Goal: Browse casually: Explore the website without a specific task or goal

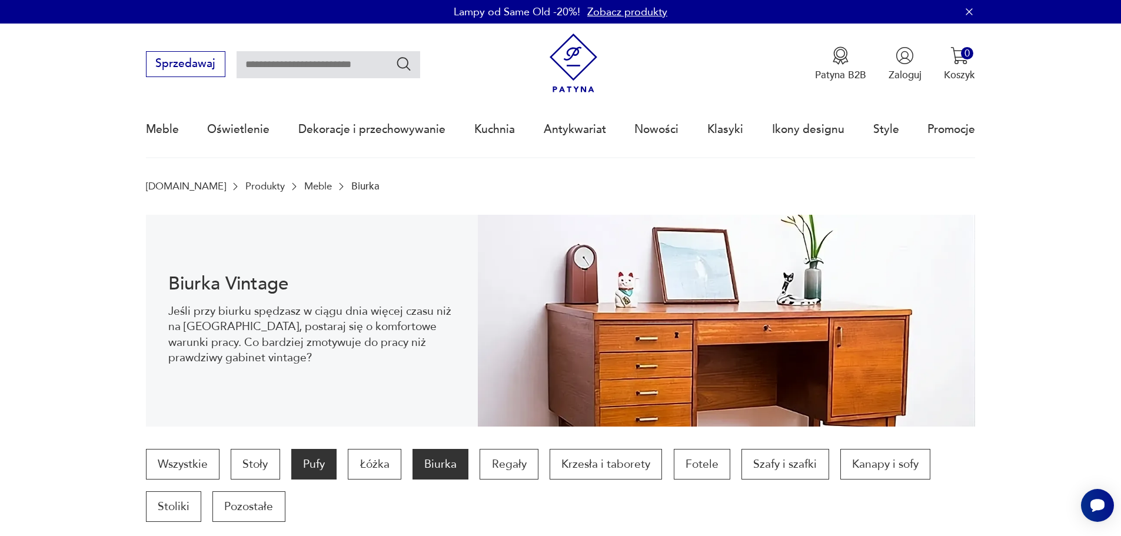
click at [306, 467] on p "Pufy" at bounding box center [313, 464] width 45 height 31
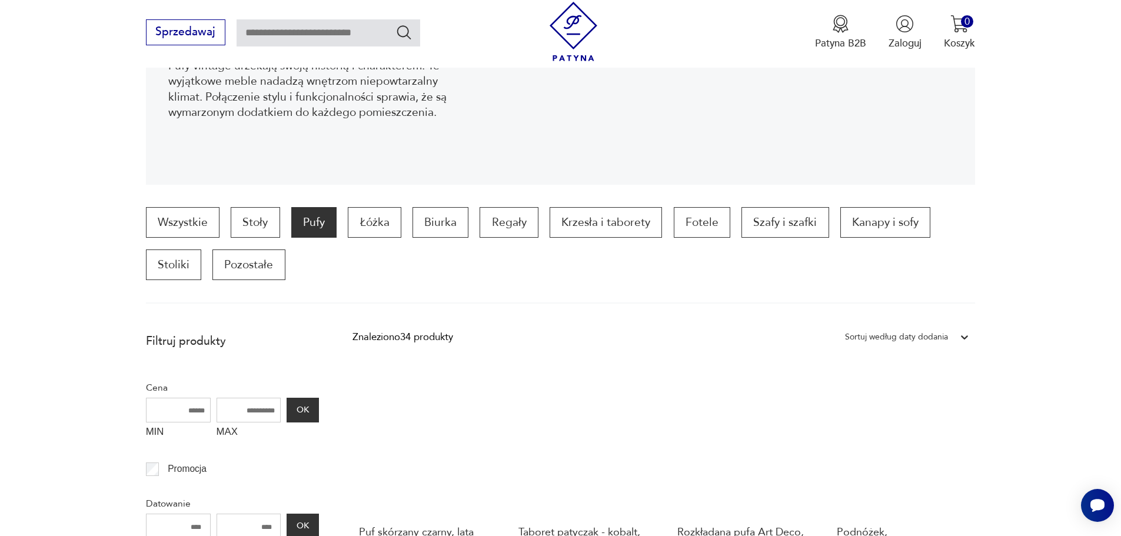
scroll to position [164, 0]
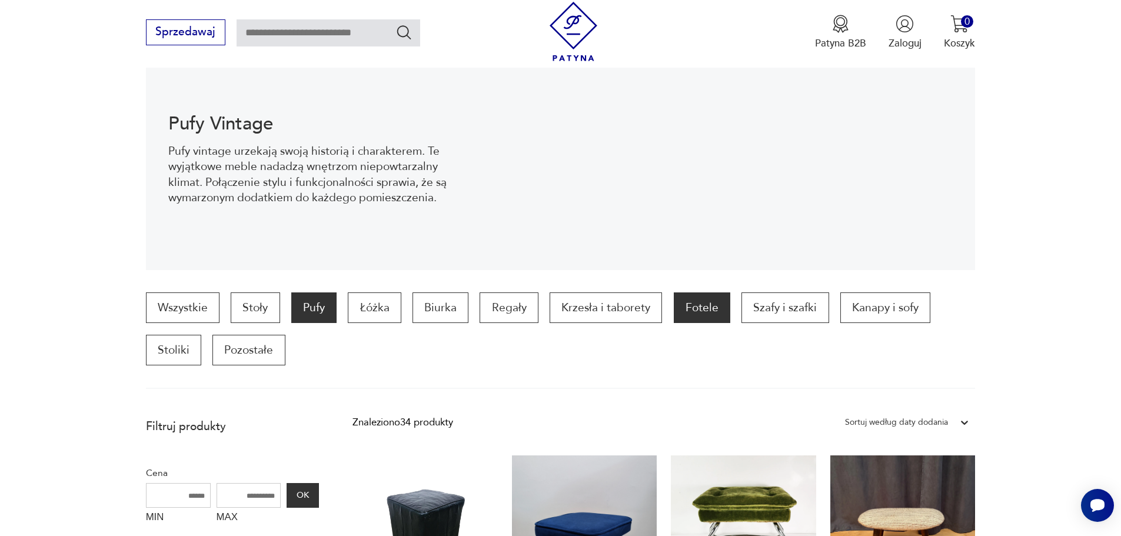
click at [693, 311] on p "Fotele" at bounding box center [702, 308] width 57 height 31
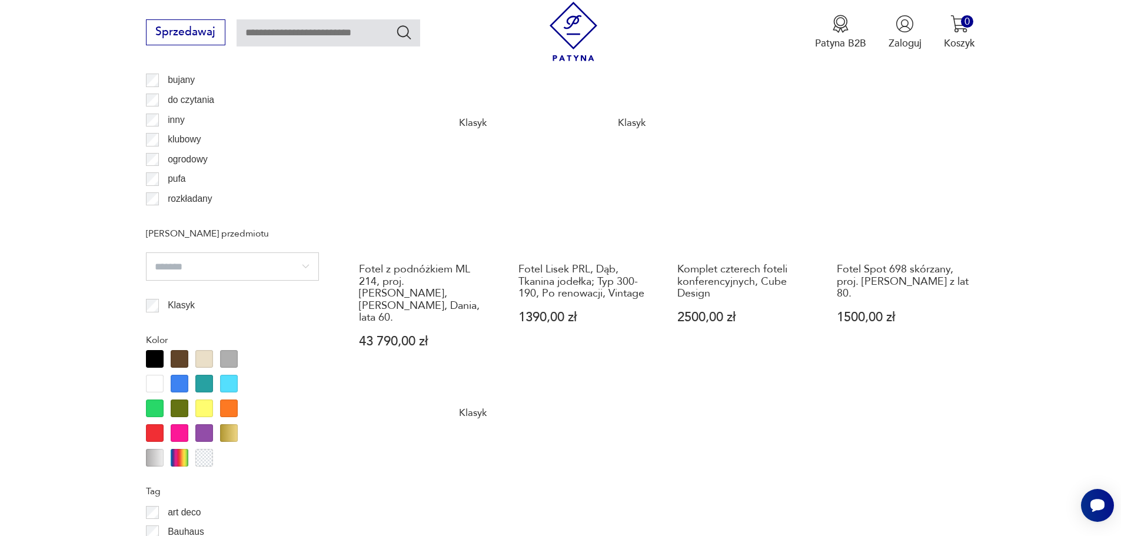
scroll to position [1334, 0]
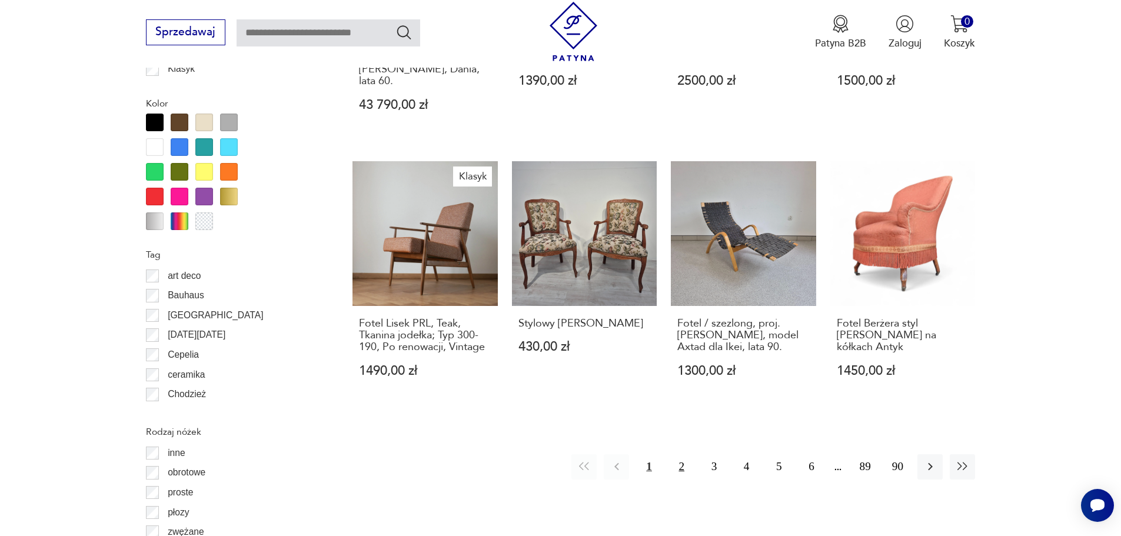
click at [682, 454] on button "2" at bounding box center [681, 466] width 25 height 25
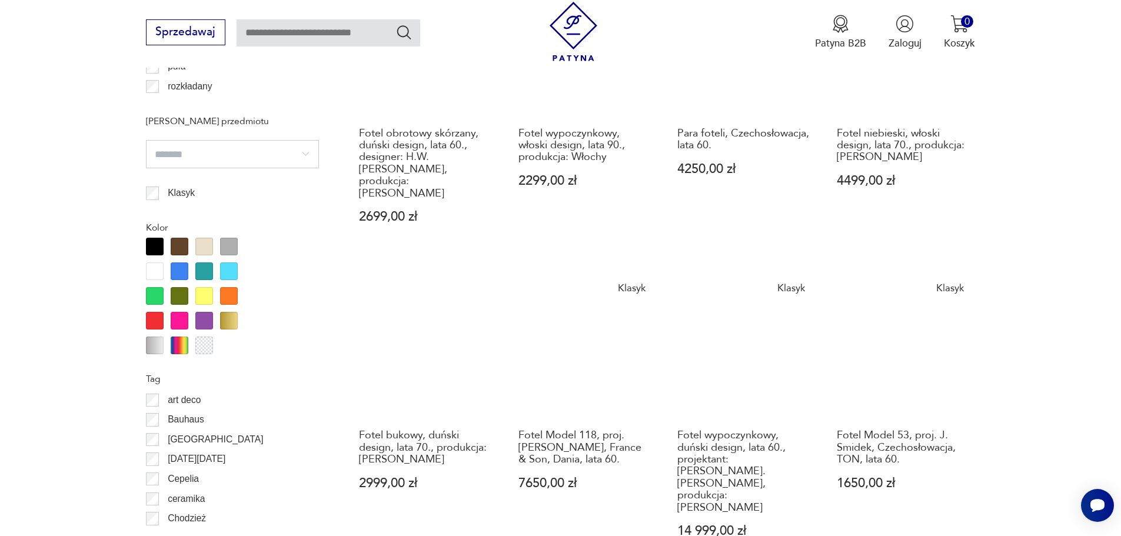
scroll to position [1334, 0]
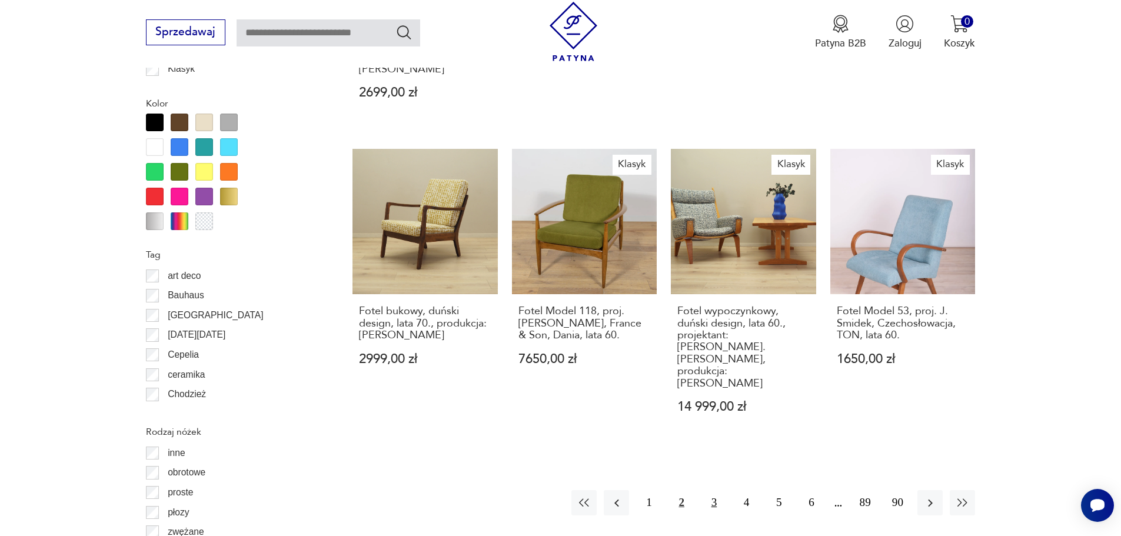
click at [711, 490] on button "3" at bounding box center [714, 502] width 25 height 25
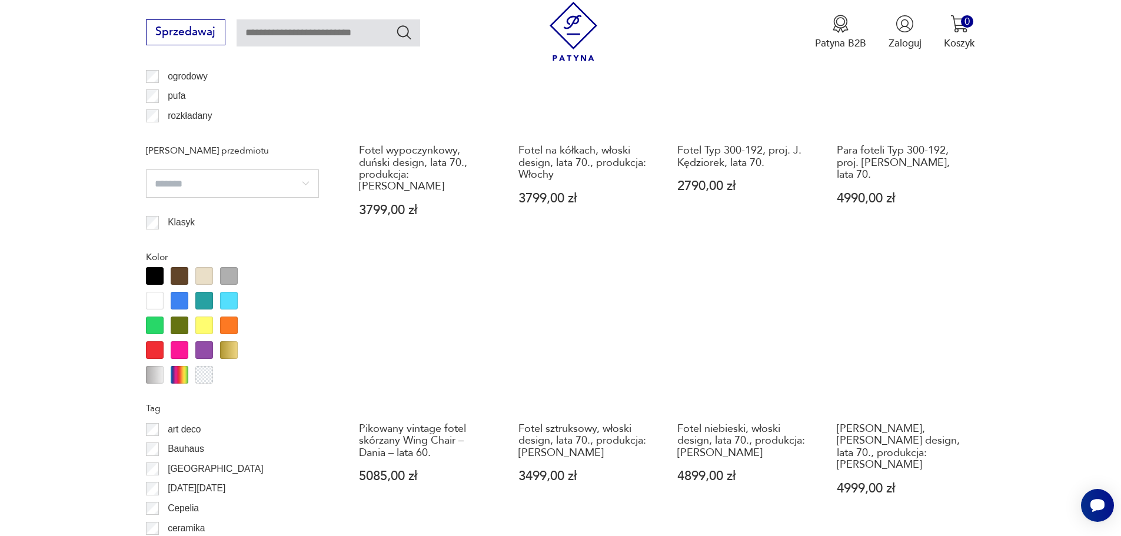
scroll to position [1334, 0]
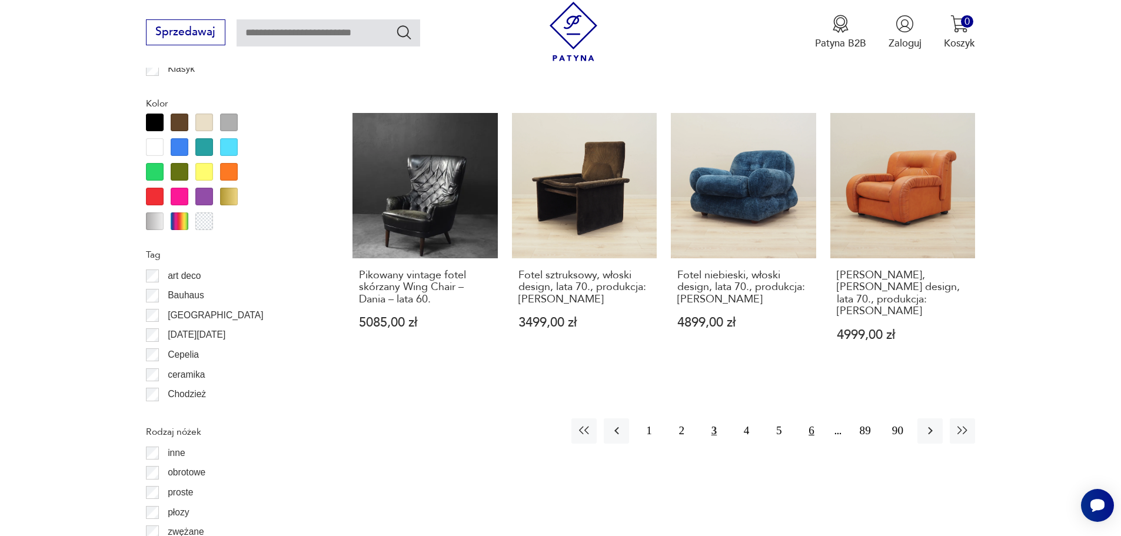
click at [811, 419] on button "6" at bounding box center [811, 431] width 25 height 25
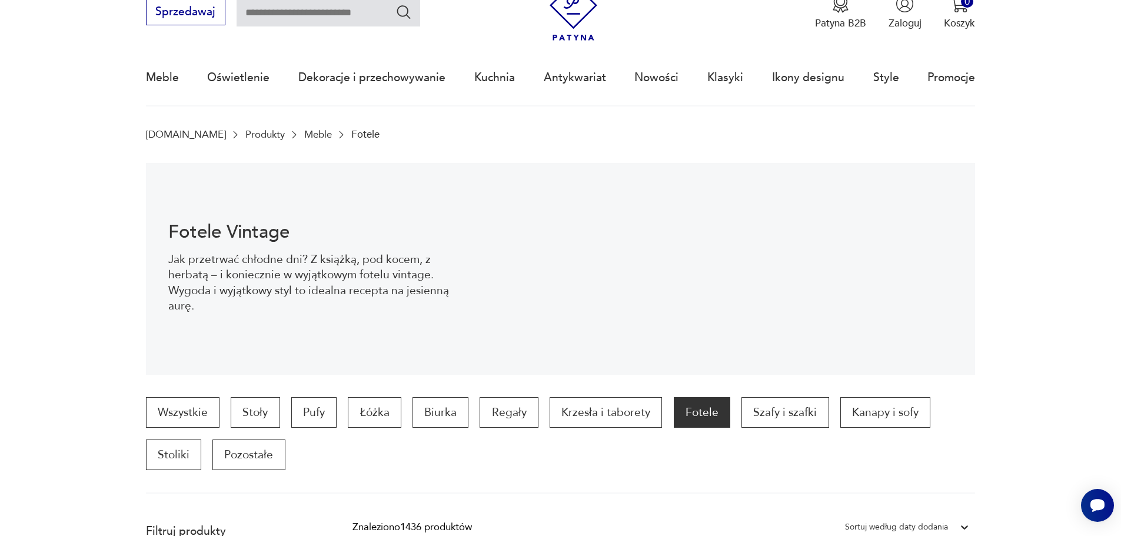
scroll to position [118, 0]
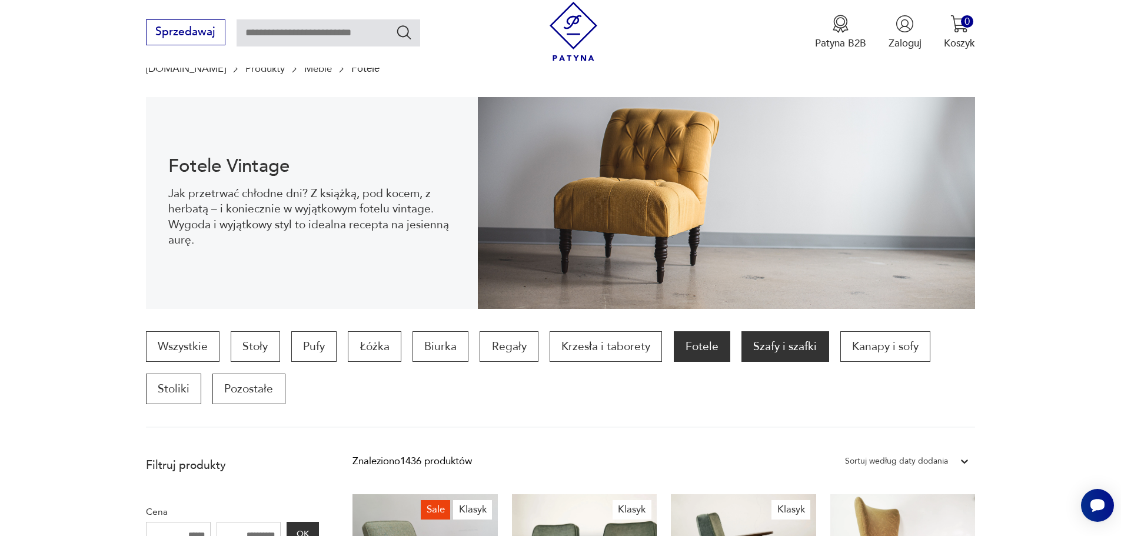
click at [785, 350] on p "Szafy i szafki" at bounding box center [785, 346] width 87 height 31
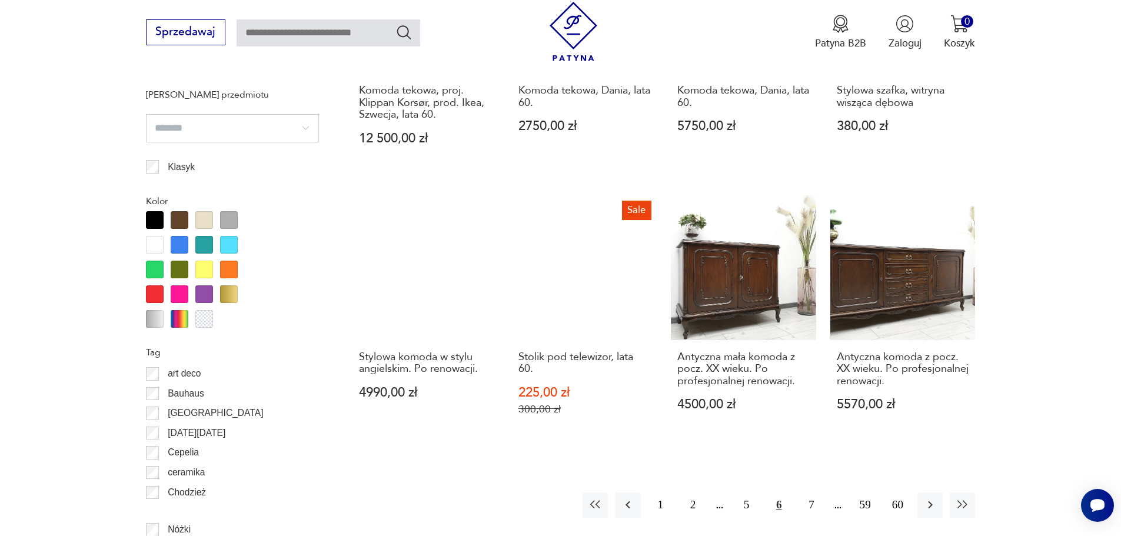
scroll to position [1518, 0]
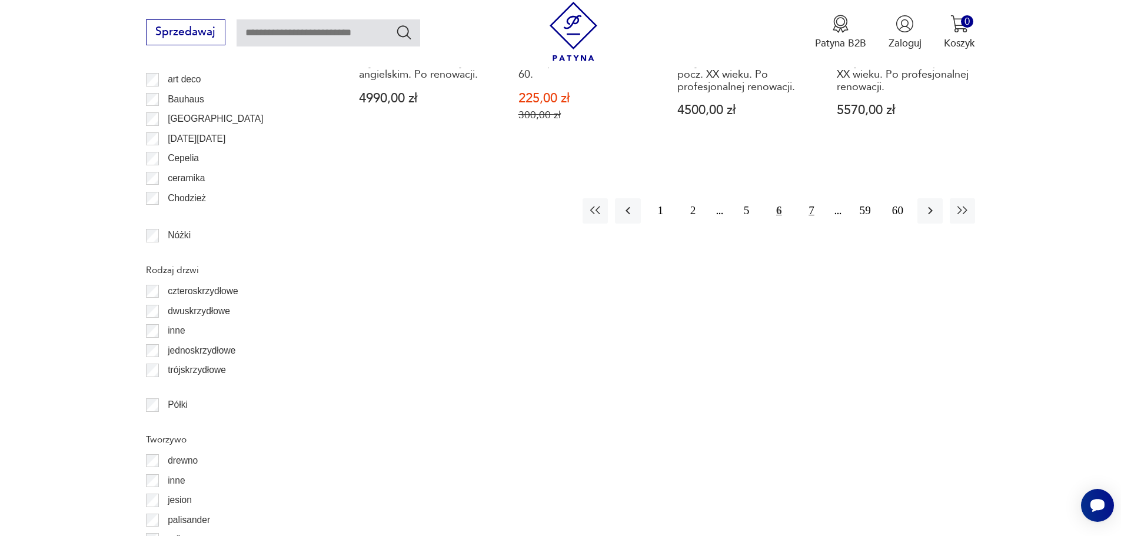
click at [811, 210] on button "7" at bounding box center [811, 210] width 25 height 25
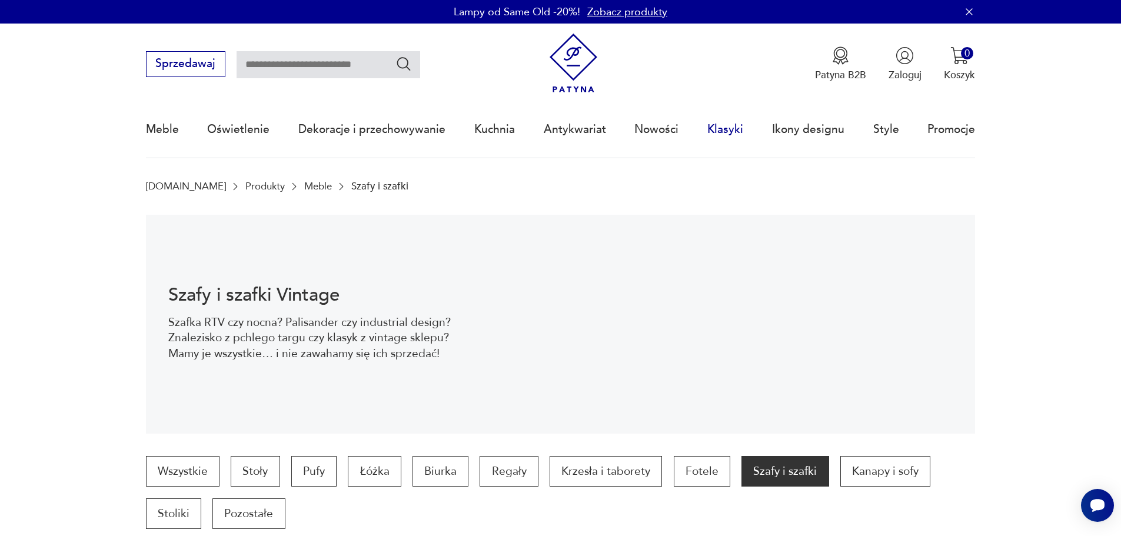
click at [718, 124] on link "Klasyki" at bounding box center [726, 129] width 36 height 54
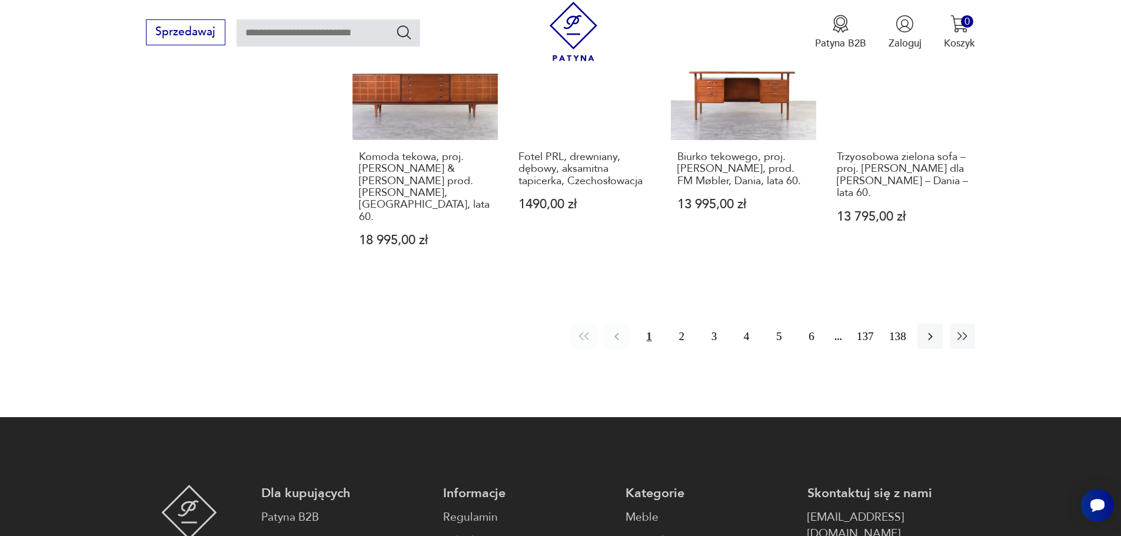
scroll to position [1200, 0]
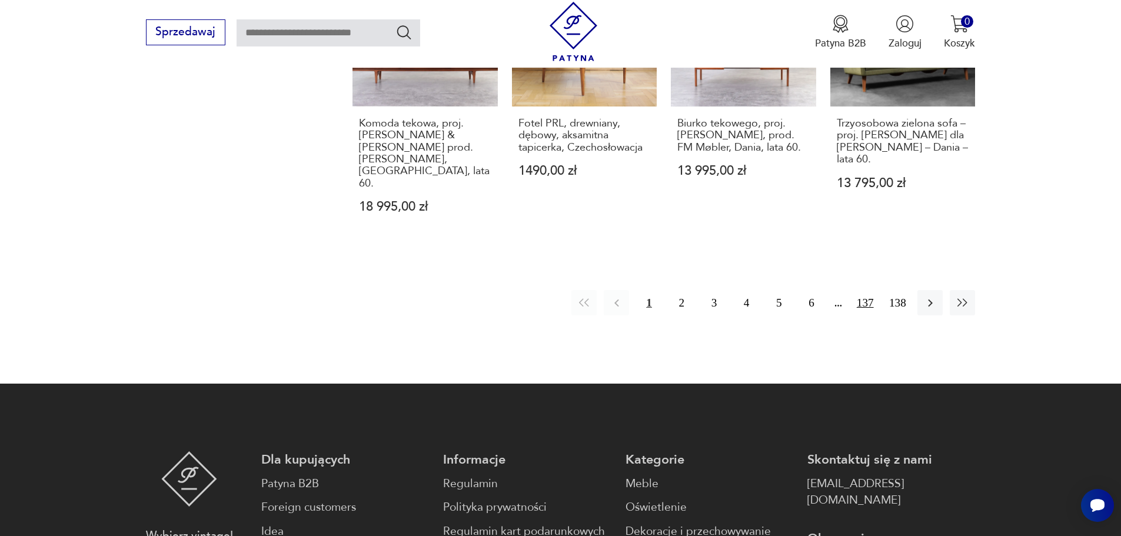
click at [864, 290] on button "137" at bounding box center [865, 302] width 25 height 25
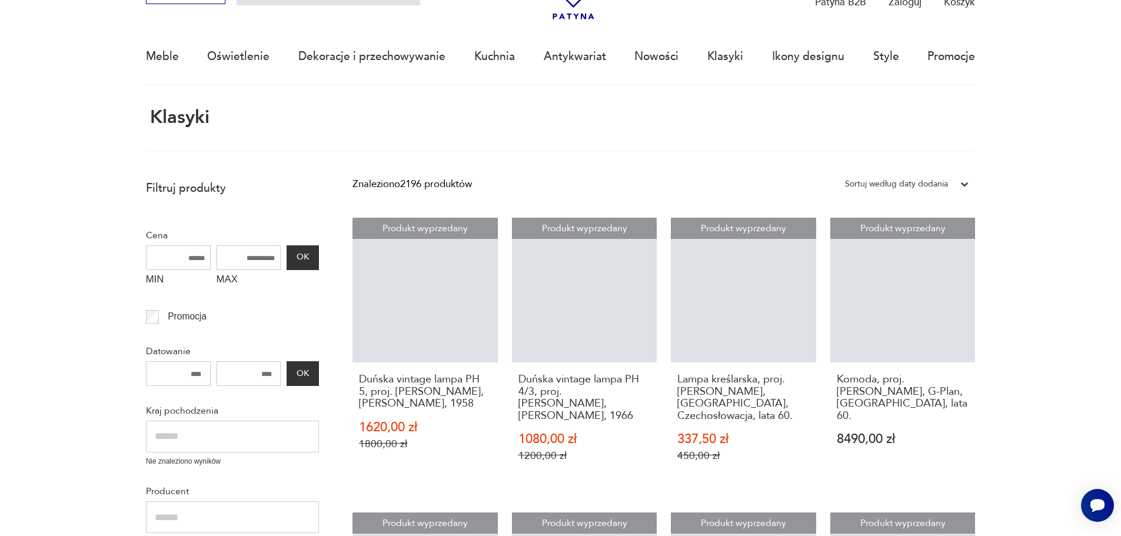
scroll to position [70, 0]
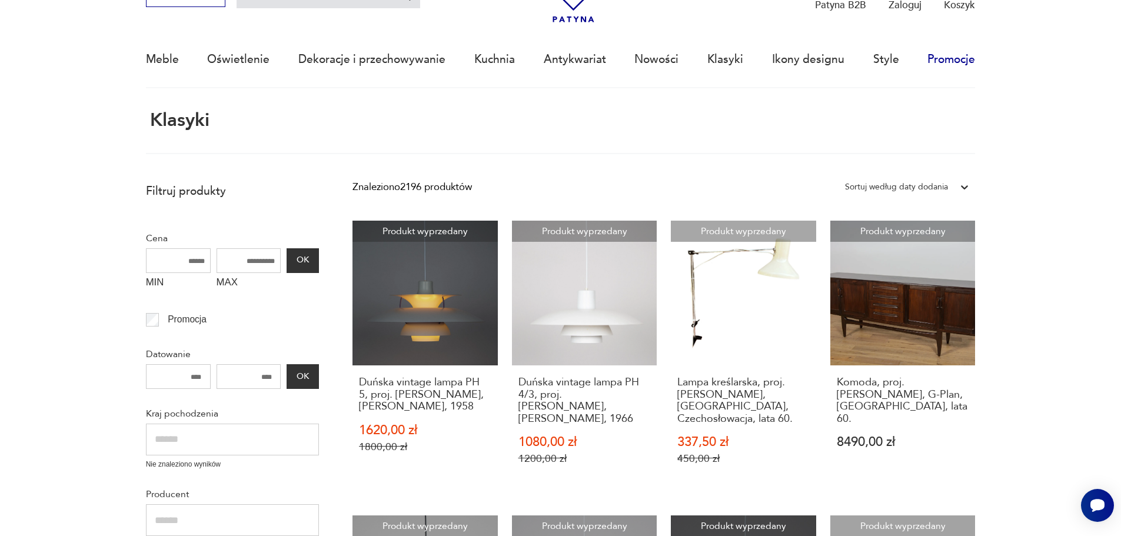
click at [955, 61] on link "Promocje" at bounding box center [952, 59] width 48 height 54
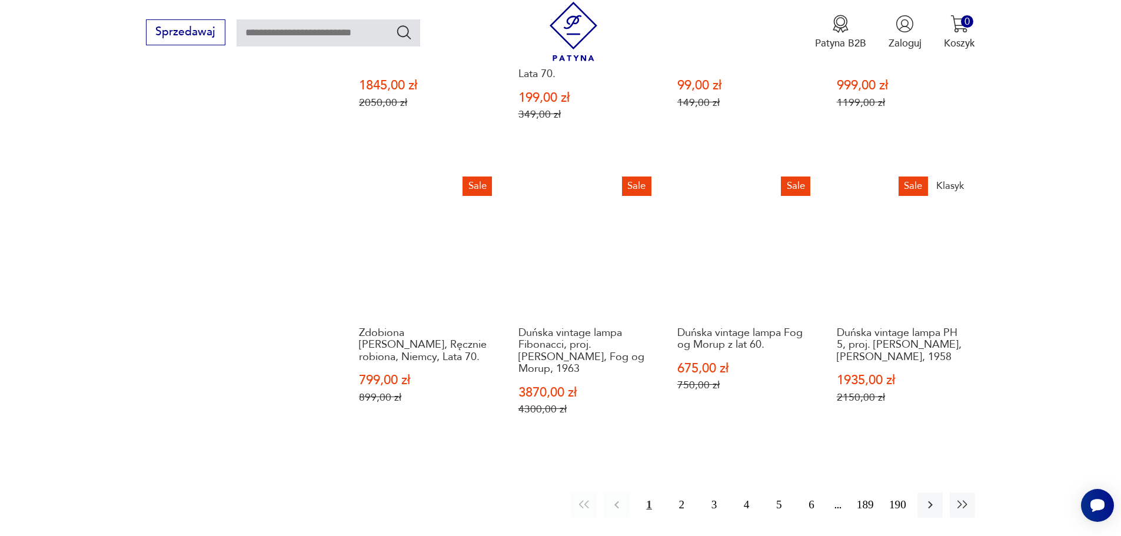
scroll to position [1306, 0]
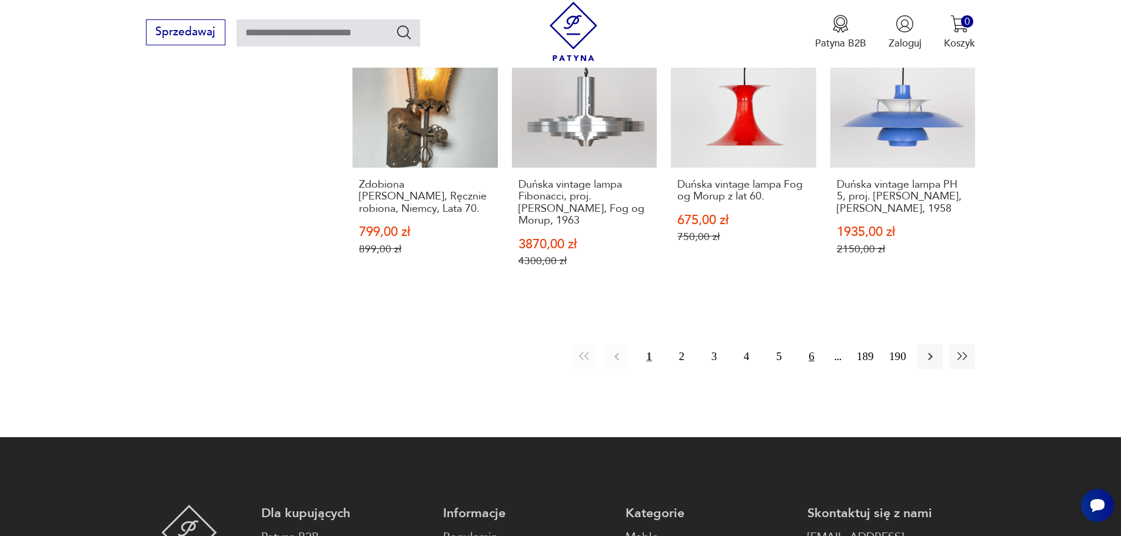
click at [814, 344] on button "6" at bounding box center [811, 356] width 25 height 25
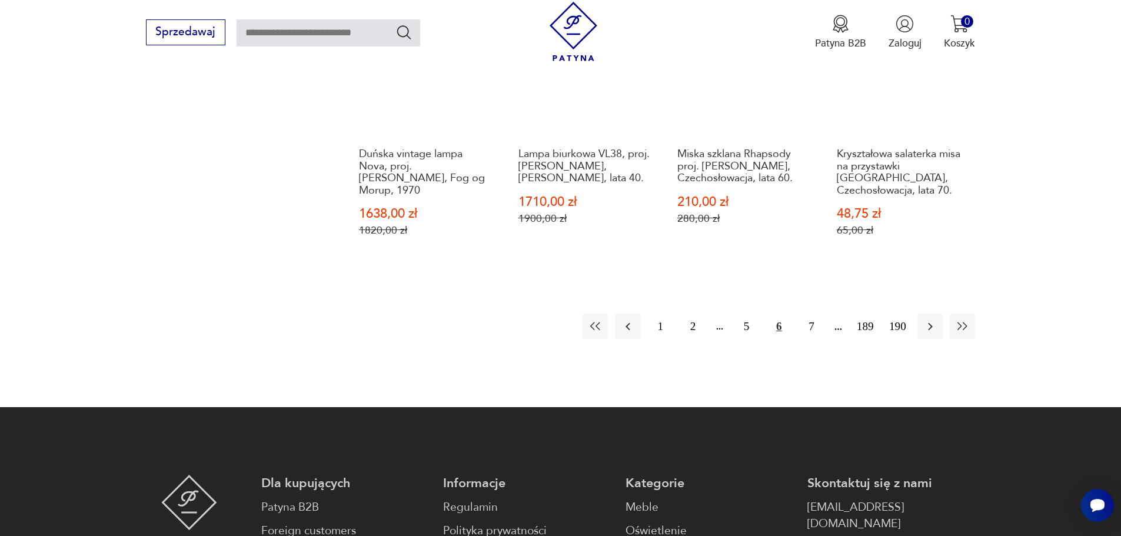
scroll to position [1318, 0]
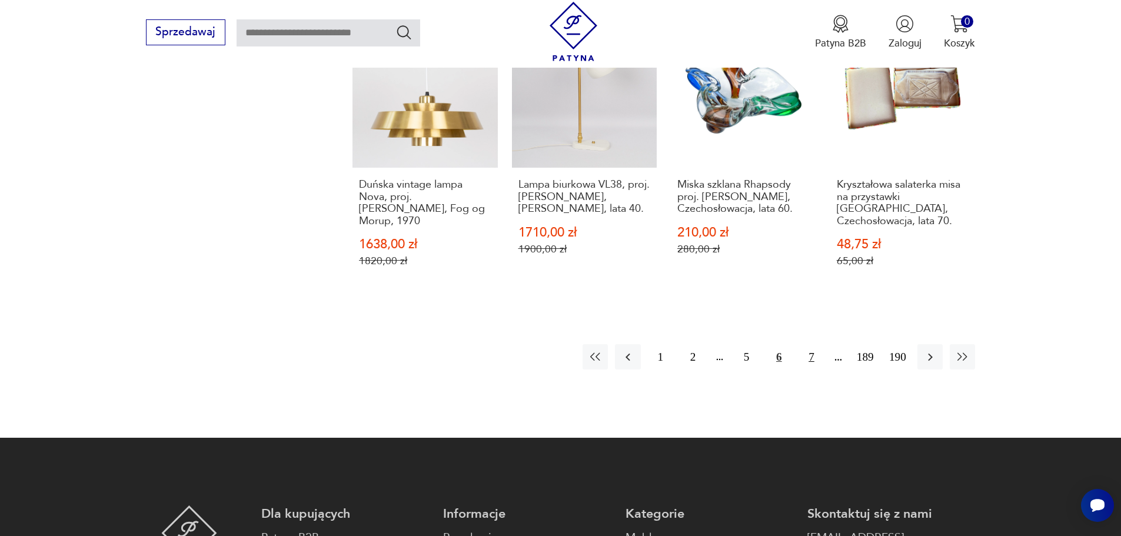
click at [811, 344] on button "7" at bounding box center [811, 356] width 25 height 25
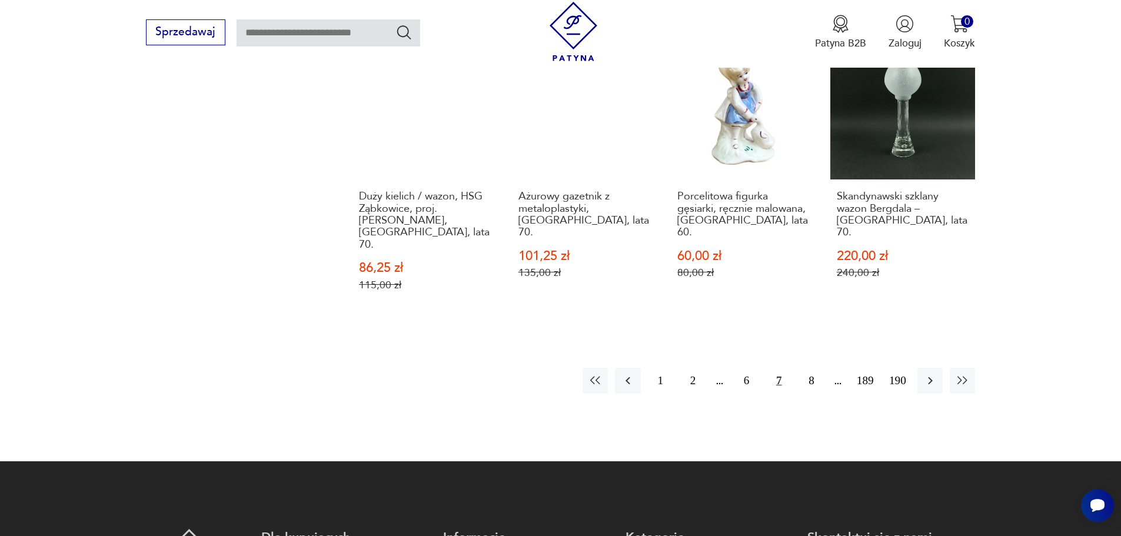
scroll to position [1318, 0]
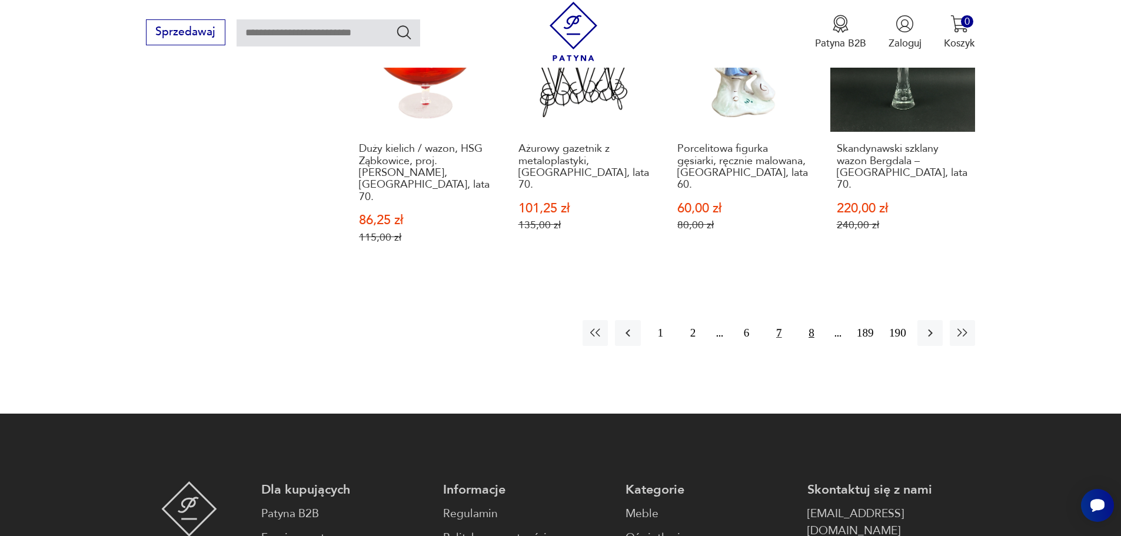
click at [814, 320] on button "8" at bounding box center [811, 332] width 25 height 25
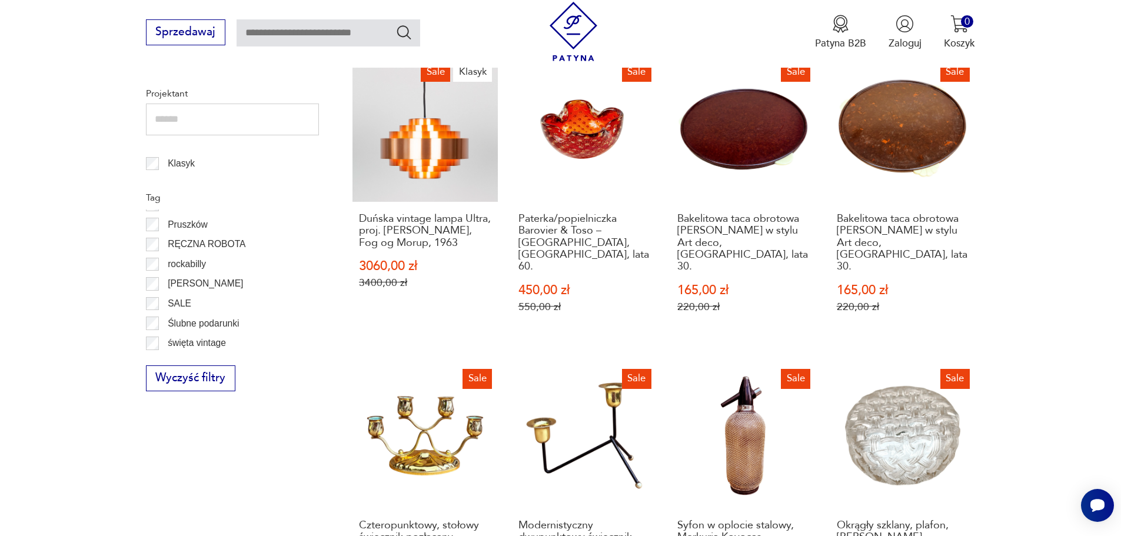
scroll to position [918, 0]
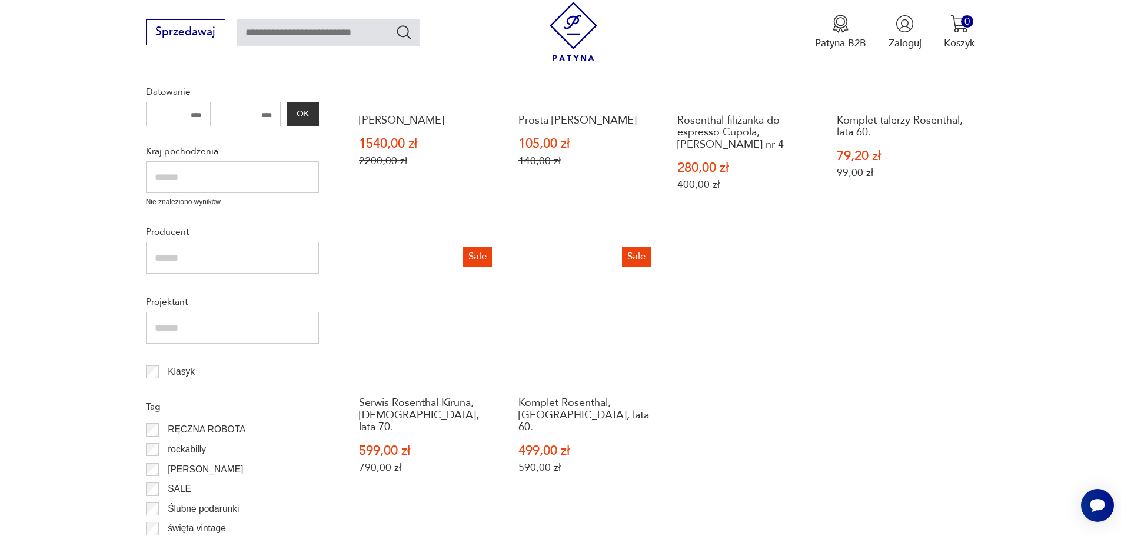
scroll to position [393, 0]
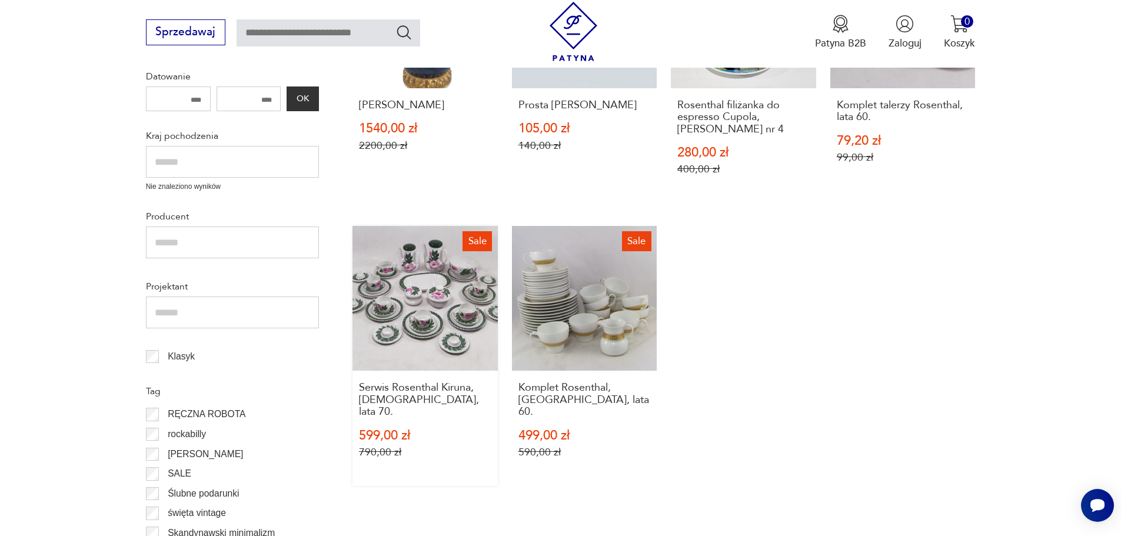
click at [427, 328] on link "Sale Serwis Rosenthal Kiruna, [DEMOGRAPHIC_DATA], lata 70. 599,00 zł 790,00 zł" at bounding box center [425, 356] width 145 height 260
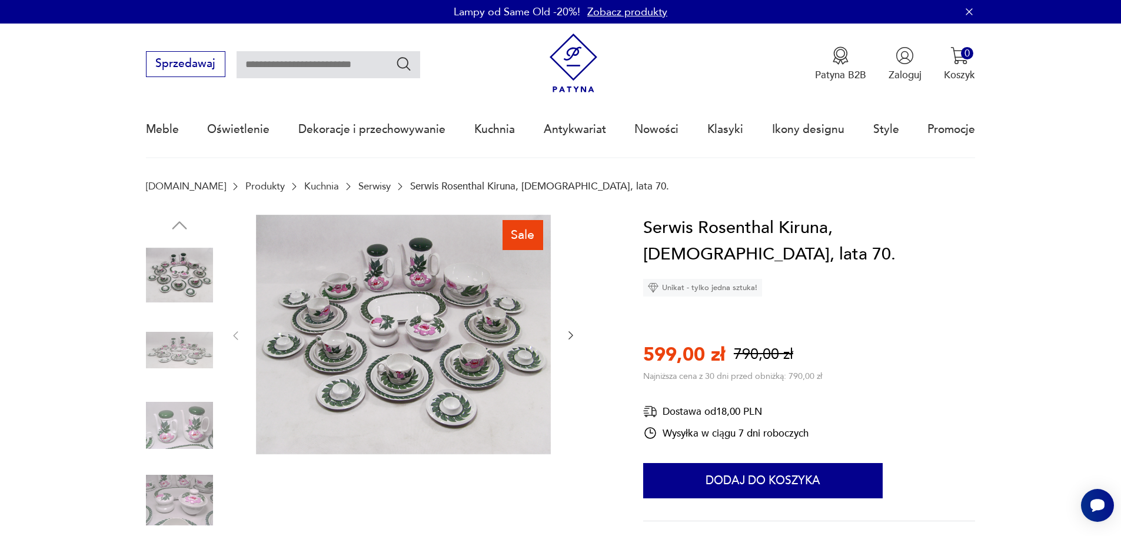
click at [570, 333] on icon "button" at bounding box center [571, 336] width 5 height 8
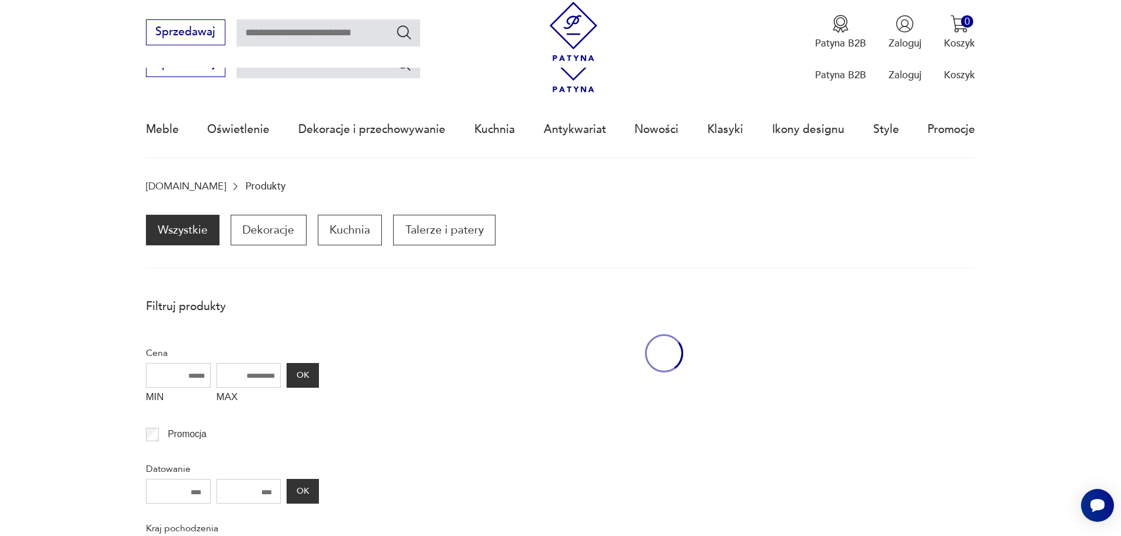
scroll to position [393, 0]
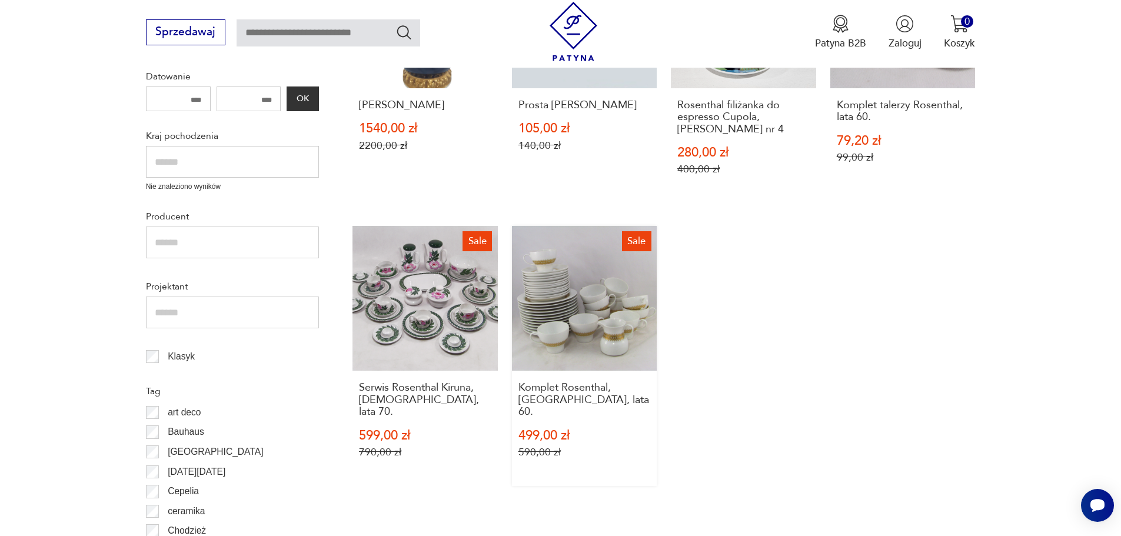
click at [586, 292] on link "Sale Komplet Rosenthal, [GEOGRAPHIC_DATA], lata 60. 499,00 zł 590,00 zł" at bounding box center [584, 356] width 145 height 260
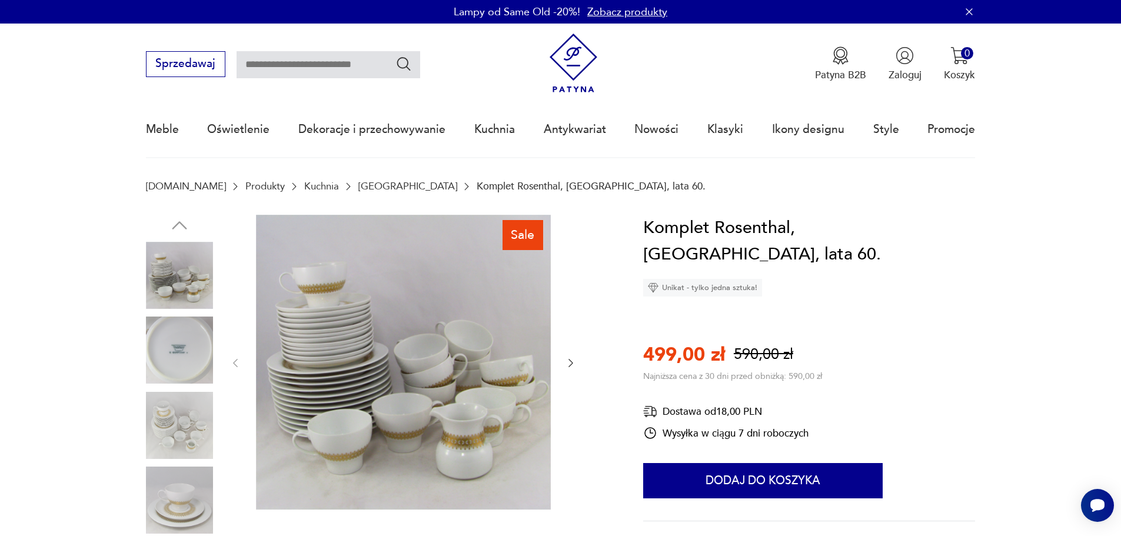
click at [573, 364] on icon "button" at bounding box center [571, 363] width 12 height 12
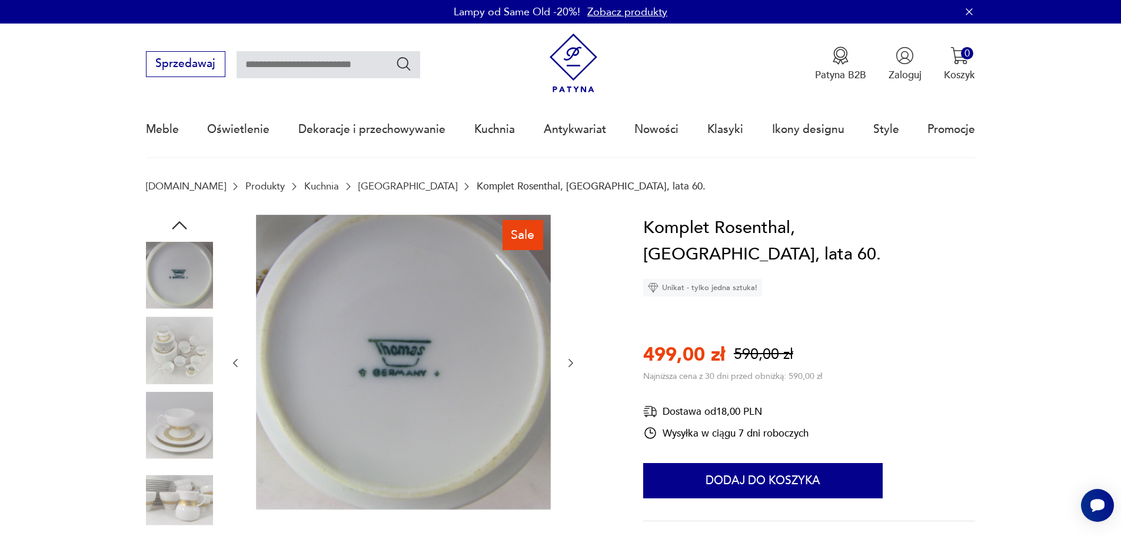
click at [573, 364] on icon "button" at bounding box center [571, 363] width 5 height 8
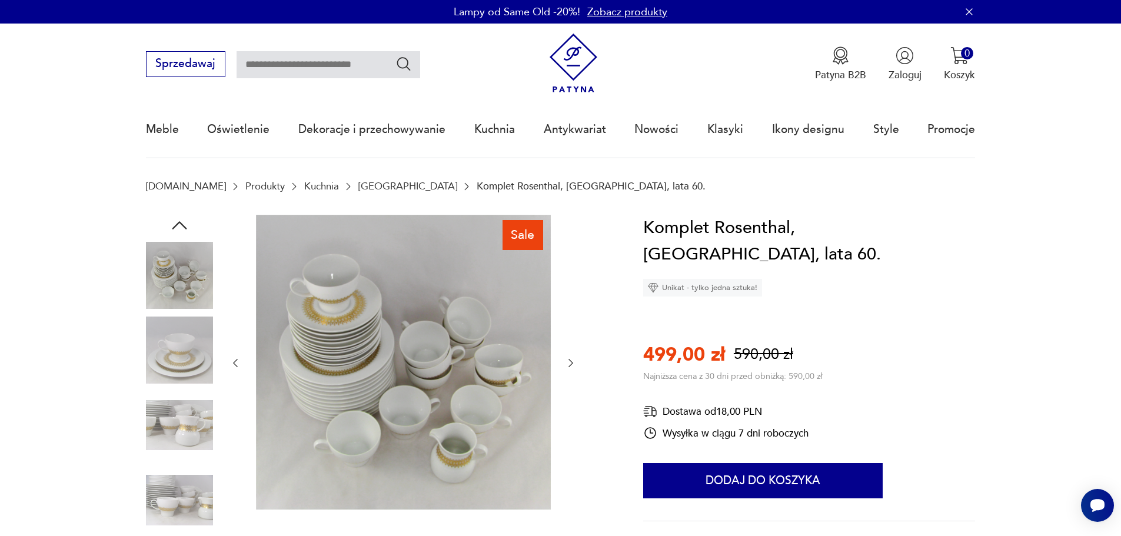
click at [573, 364] on icon "button" at bounding box center [571, 363] width 5 height 8
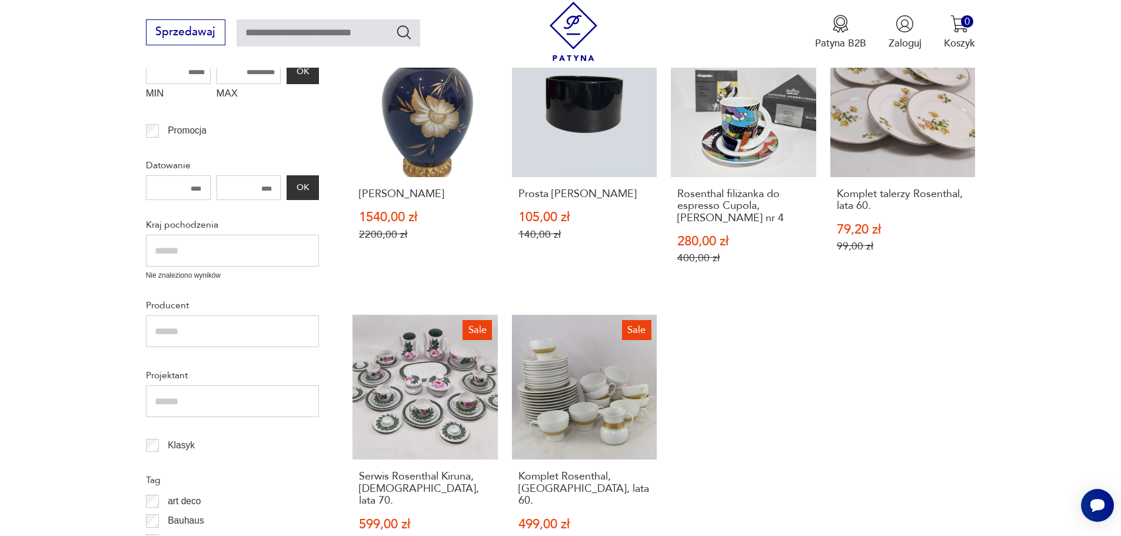
scroll to position [157, 0]
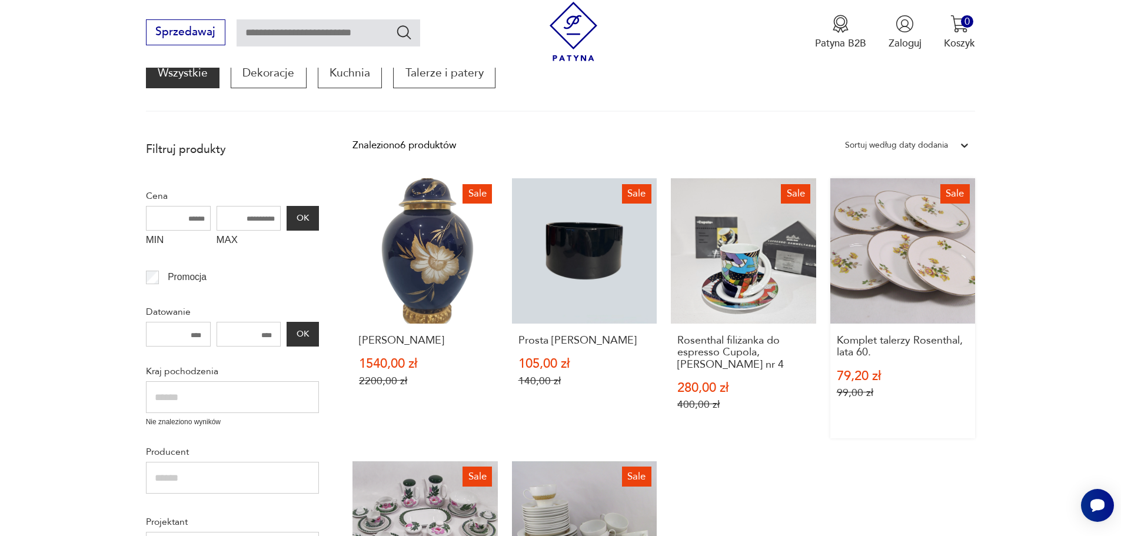
click at [915, 256] on link "Sale Komplet talerzy Rosenthal, lata 60. 79,20 zł 99,00 zł" at bounding box center [903, 308] width 145 height 260
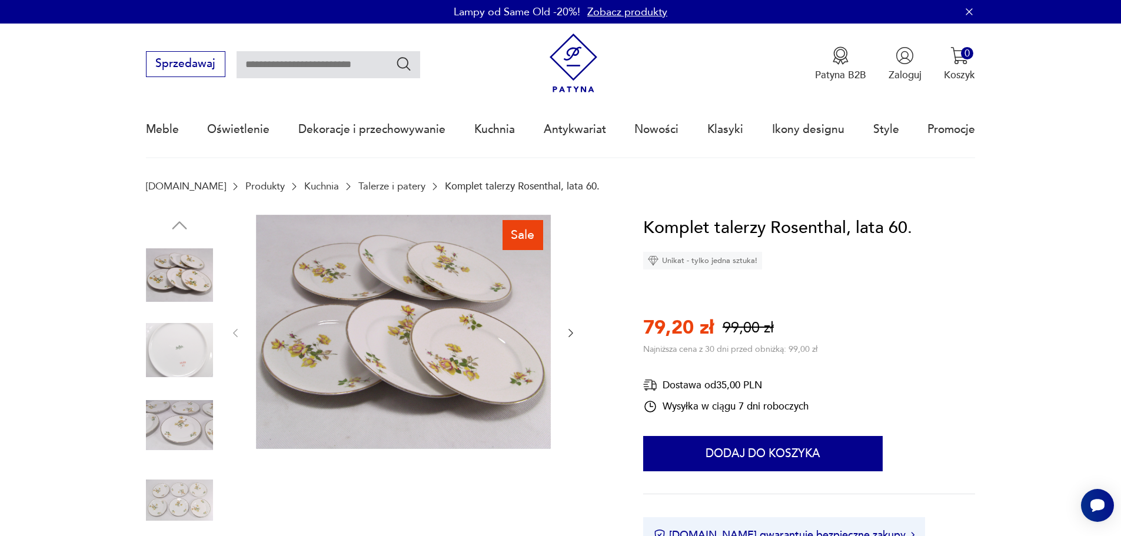
click at [574, 331] on icon "button" at bounding box center [571, 333] width 12 height 12
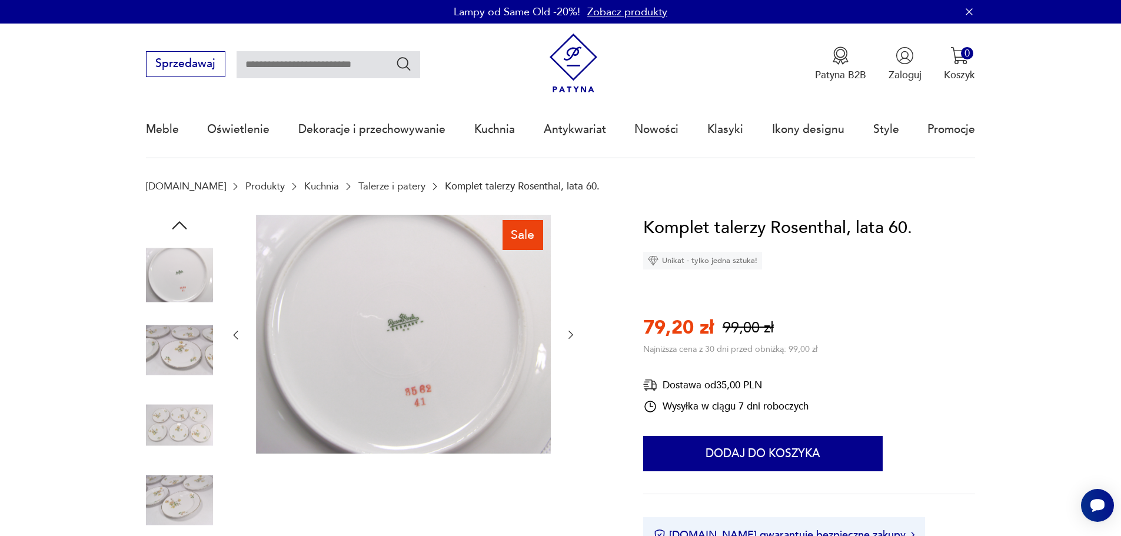
click at [574, 331] on icon "button" at bounding box center [571, 335] width 12 height 12
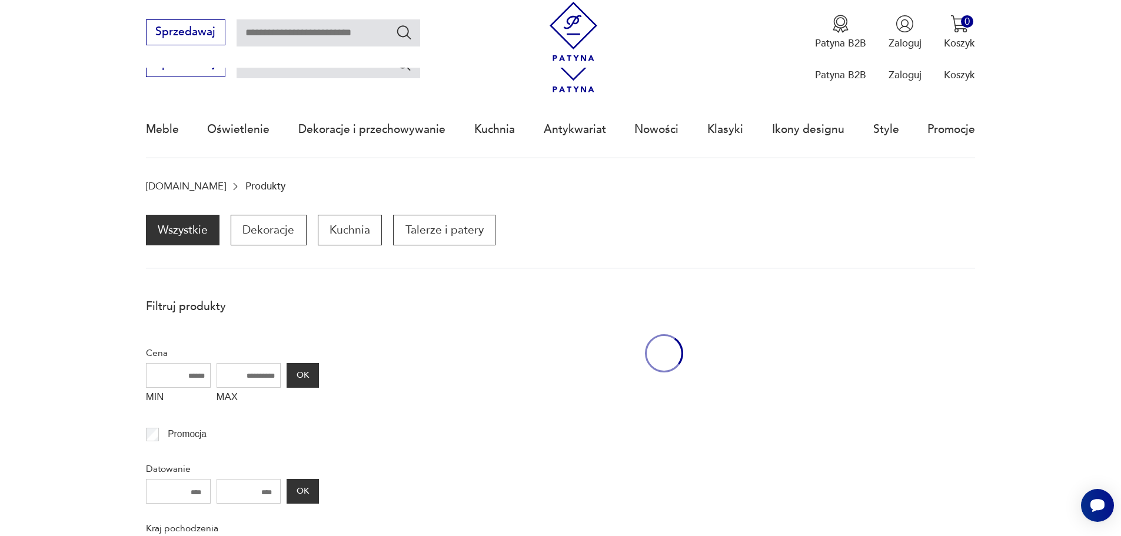
scroll to position [157, 0]
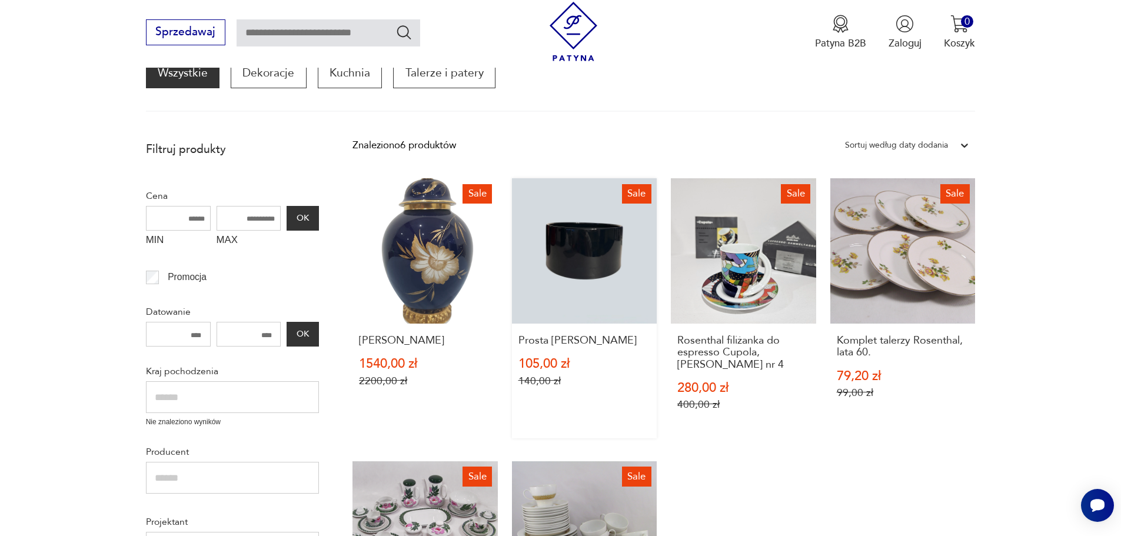
click at [588, 267] on link "Sale Prosta misa Rosenthal 105,00 zł 140,00 zł" at bounding box center [584, 308] width 145 height 260
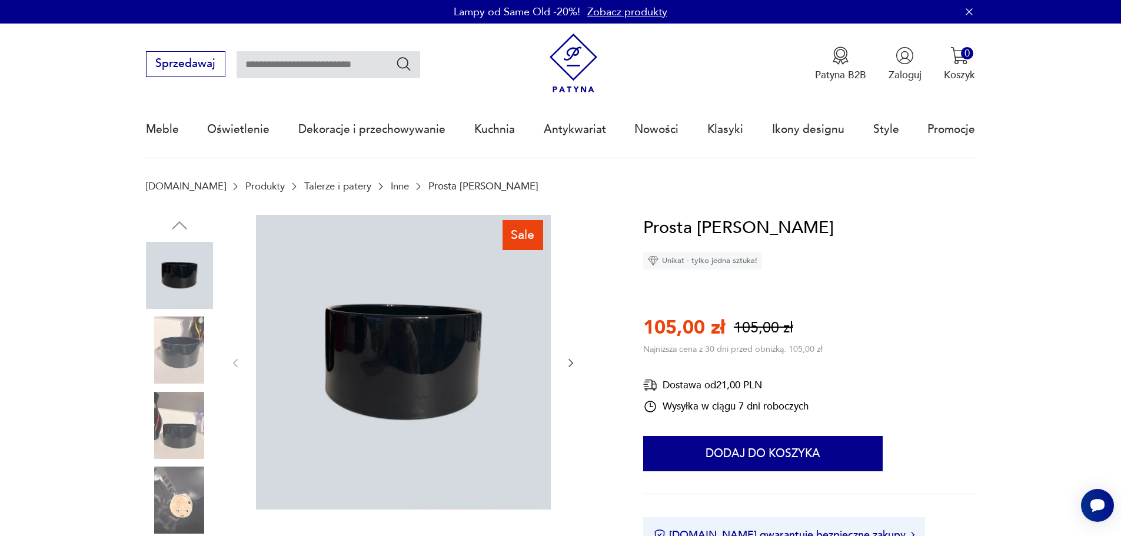
click at [174, 362] on img at bounding box center [179, 350] width 67 height 67
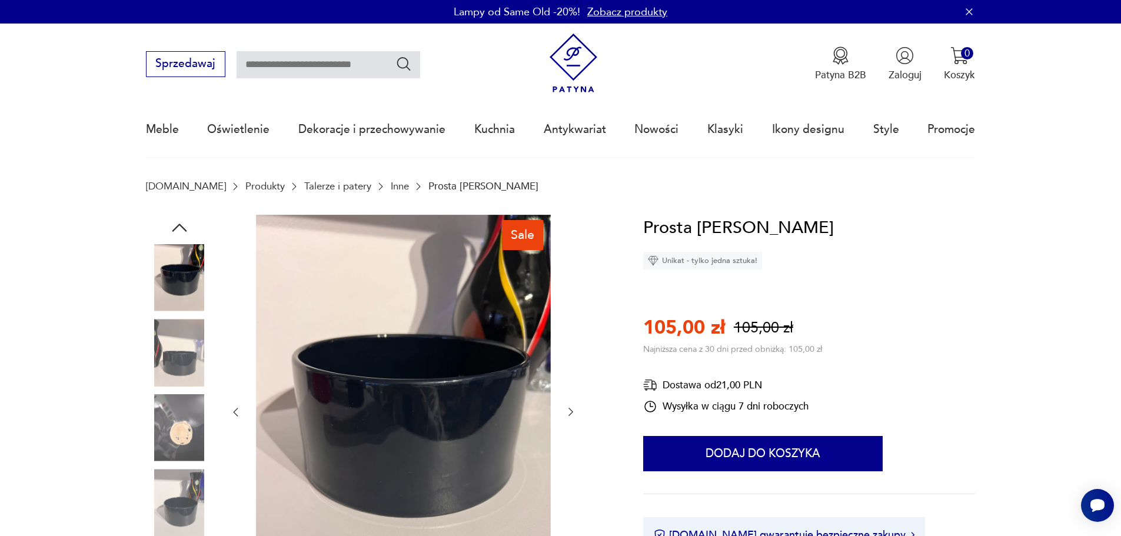
click at [190, 435] on img at bounding box center [179, 427] width 67 height 67
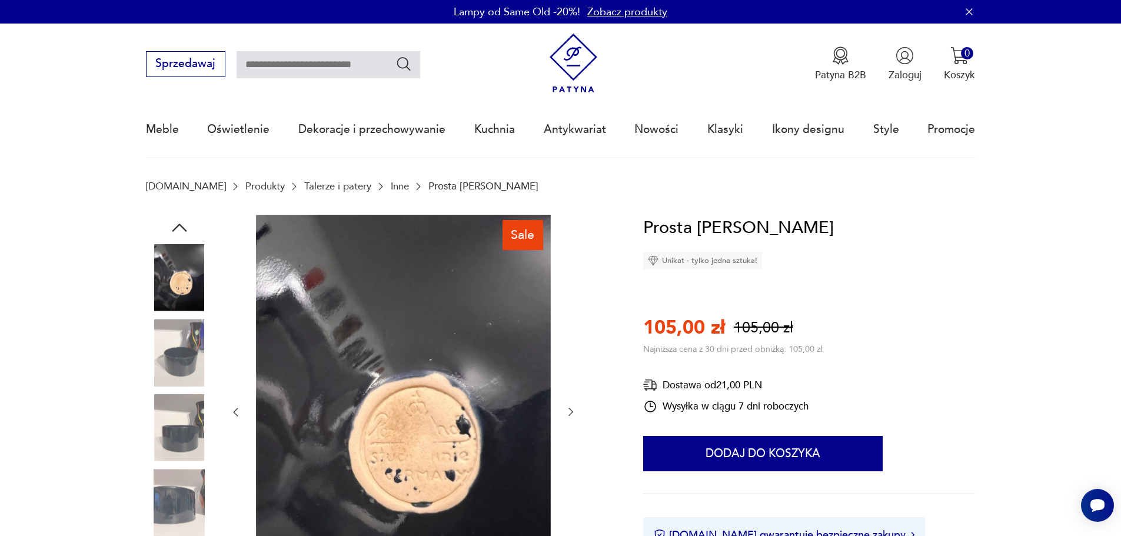
click at [170, 509] on img at bounding box center [179, 502] width 67 height 67
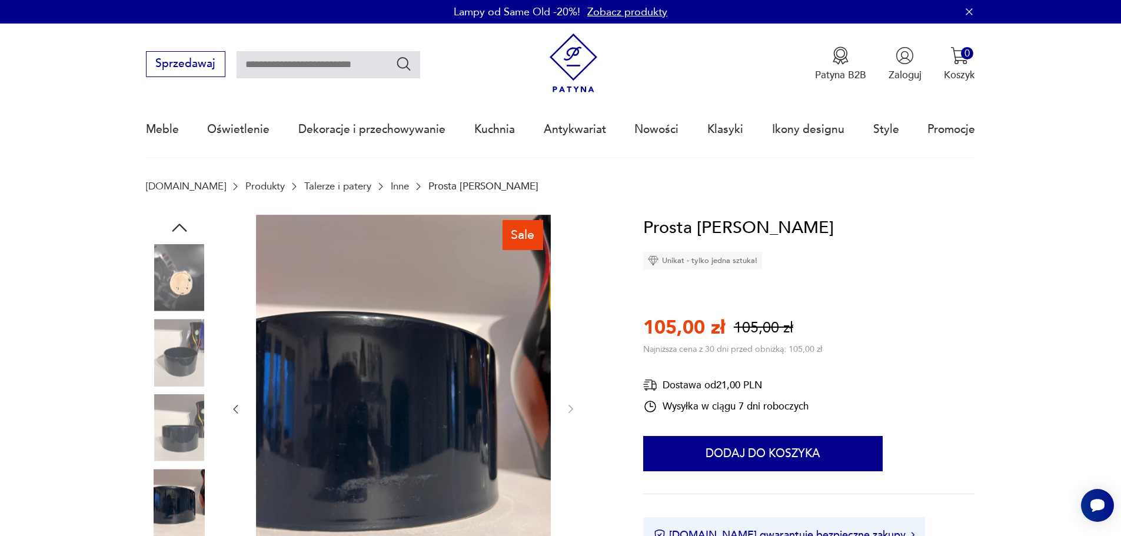
scroll to position [157, 0]
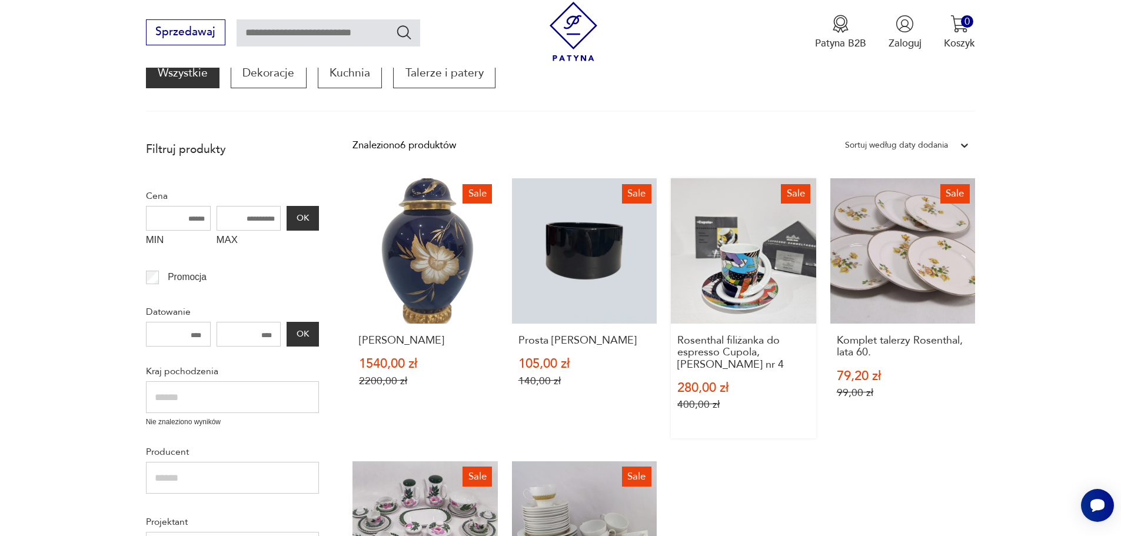
click at [795, 281] on link "Sale Rosenthal filiżanka do espresso Cupola, [PERSON_NAME] nr 4 280,00 zł 400,0…" at bounding box center [743, 308] width 145 height 260
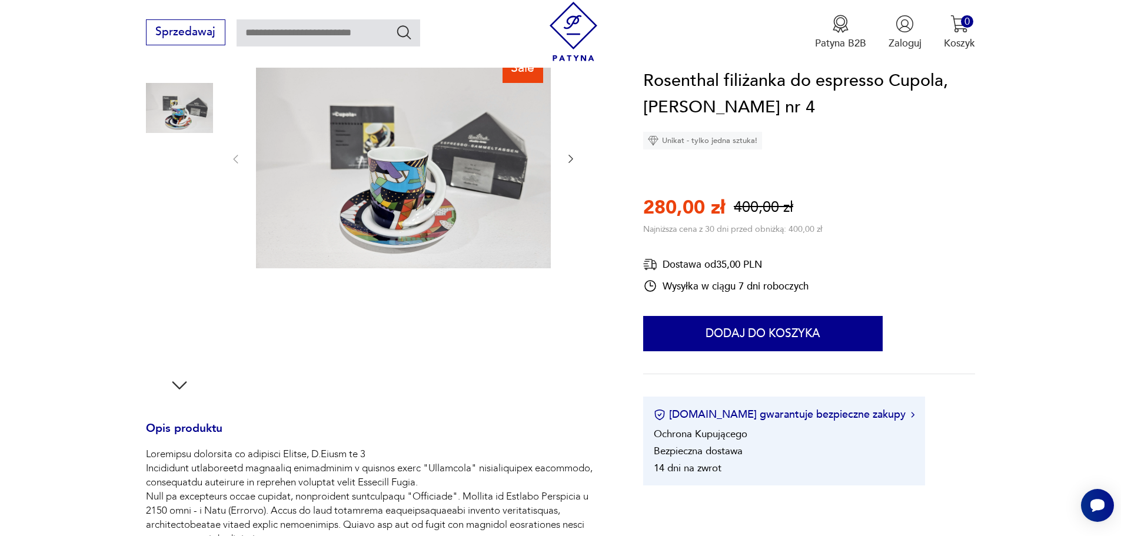
scroll to position [59, 0]
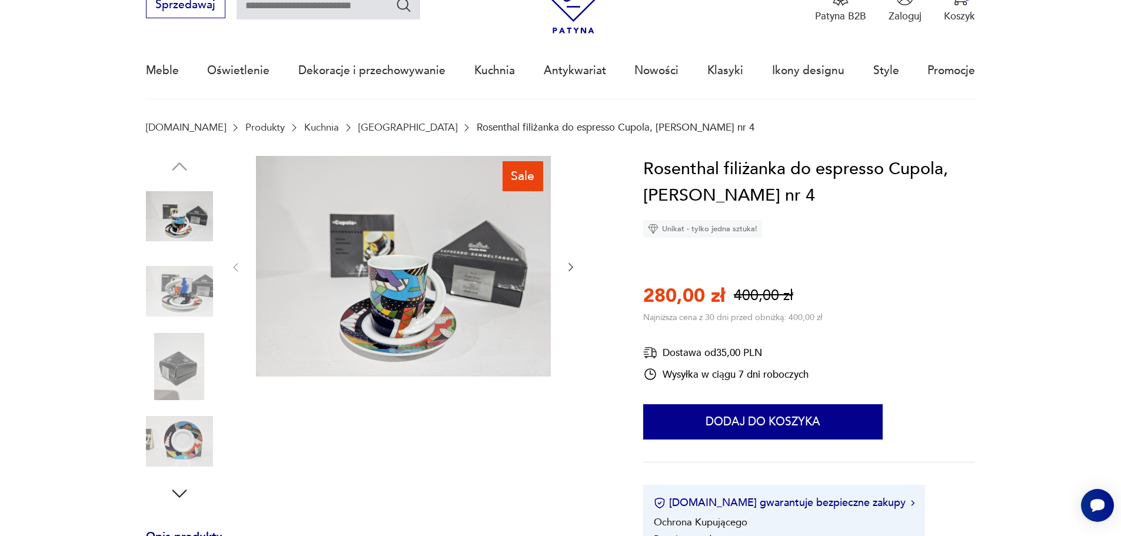
click at [569, 263] on icon "button" at bounding box center [571, 267] width 12 height 12
